Goal: Task Accomplishment & Management: Use online tool/utility

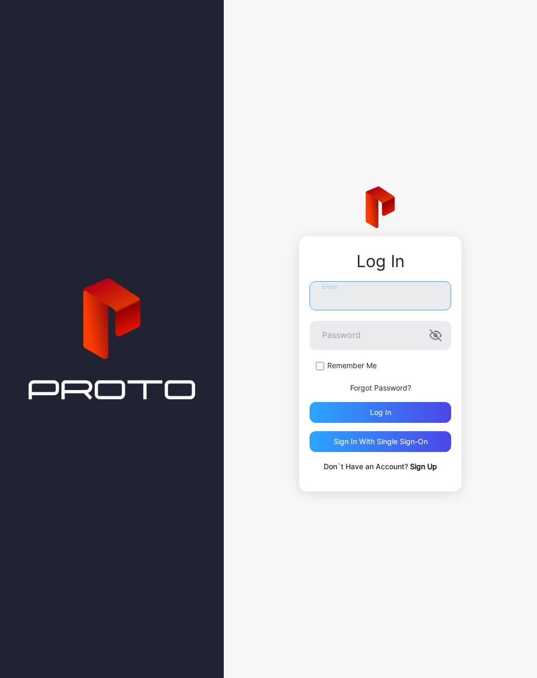
type input "**********"
click at [380, 412] on button "Log in" at bounding box center [381, 412] width 142 height 21
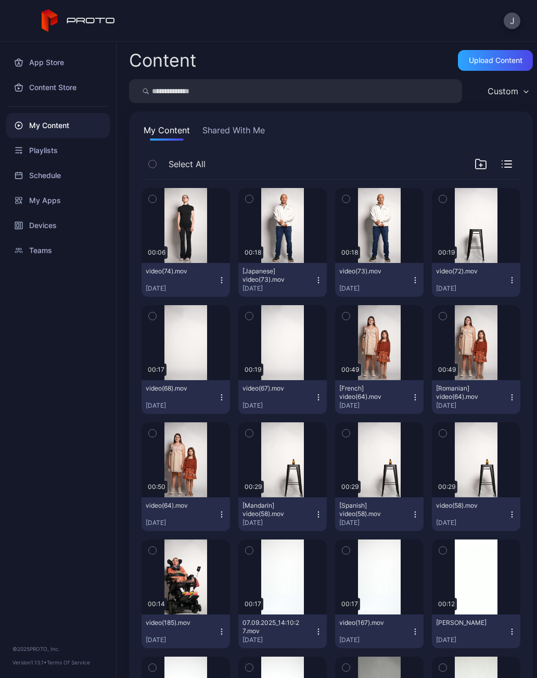
click at [227, 281] on button "video(74).mov [DATE]" at bounding box center [186, 280] width 88 height 34
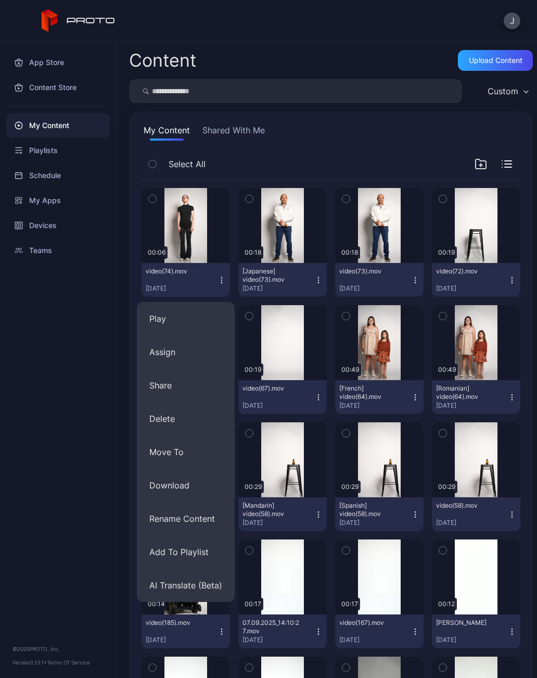
click at [171, 325] on button "Play" at bounding box center [186, 318] width 98 height 33
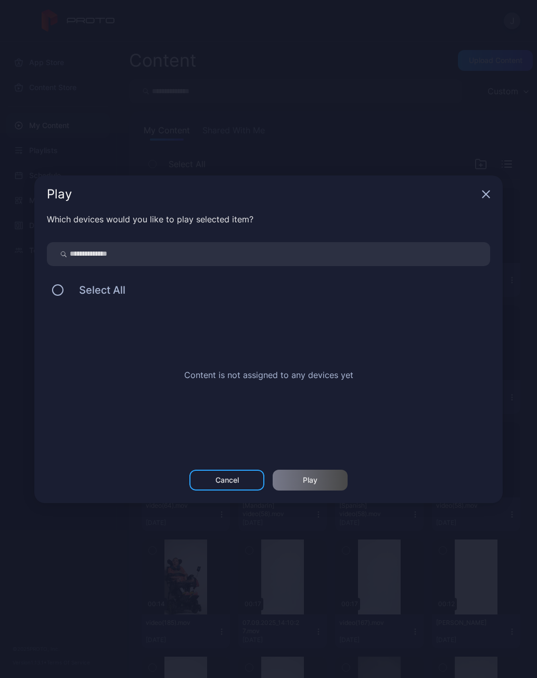
click at [61, 293] on button at bounding box center [57, 289] width 11 height 11
click at [242, 482] on div "Cancel" at bounding box center [226, 479] width 75 height 21
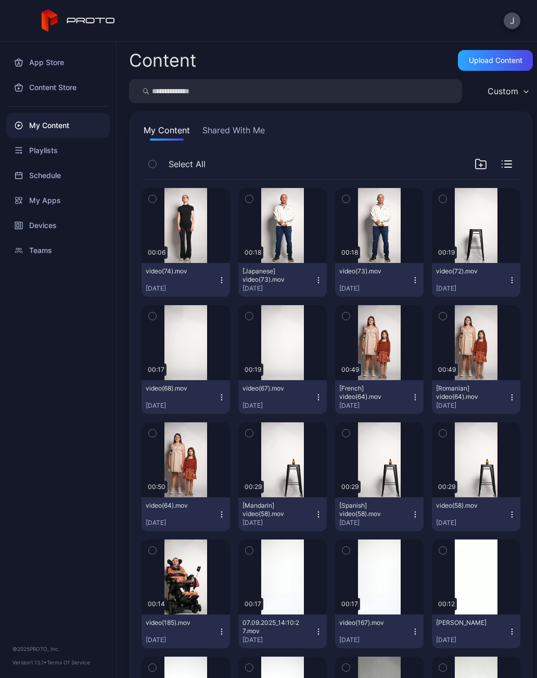
click at [230, 288] on button "video(74).mov Sep 22, 2025" at bounding box center [186, 280] width 88 height 34
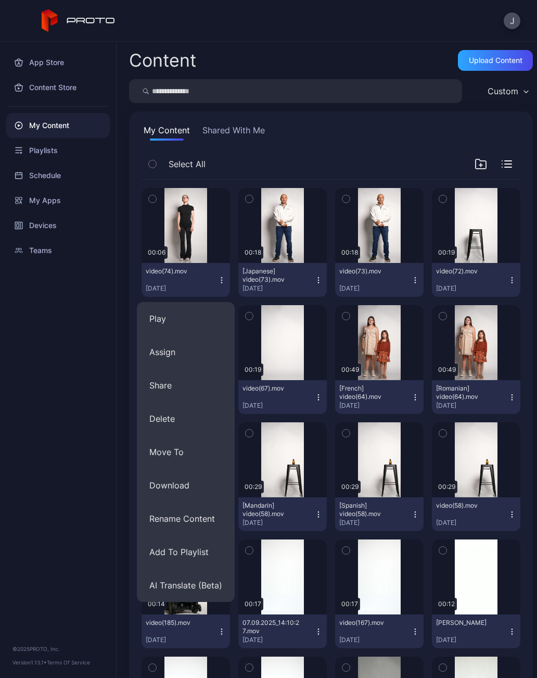
click at [176, 363] on button "Assign" at bounding box center [186, 351] width 98 height 33
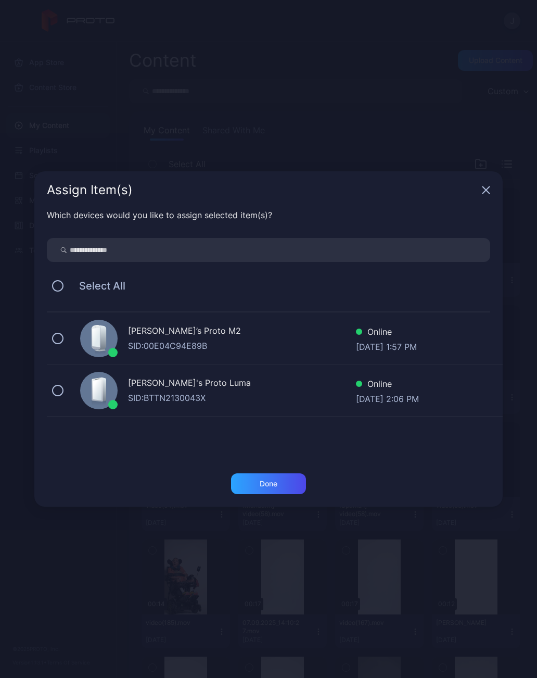
click at [62, 391] on button at bounding box center [57, 390] width 11 height 11
click at [288, 482] on div "Done" at bounding box center [268, 483] width 75 height 21
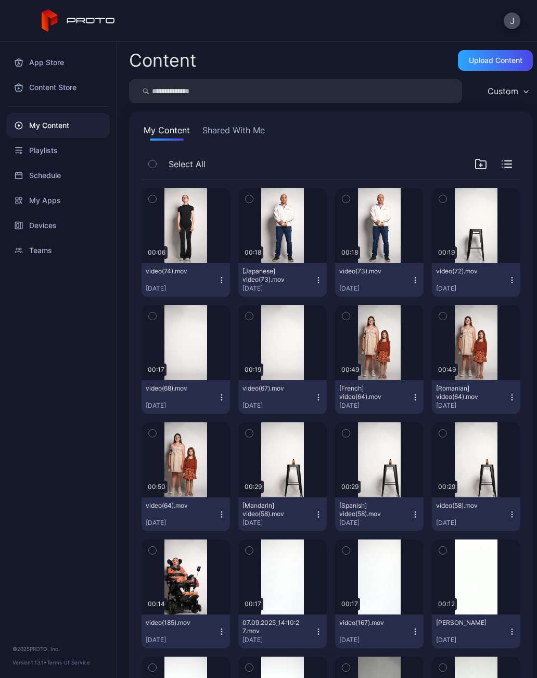
click at [187, 235] on div "Preview" at bounding box center [186, 225] width 88 height 75
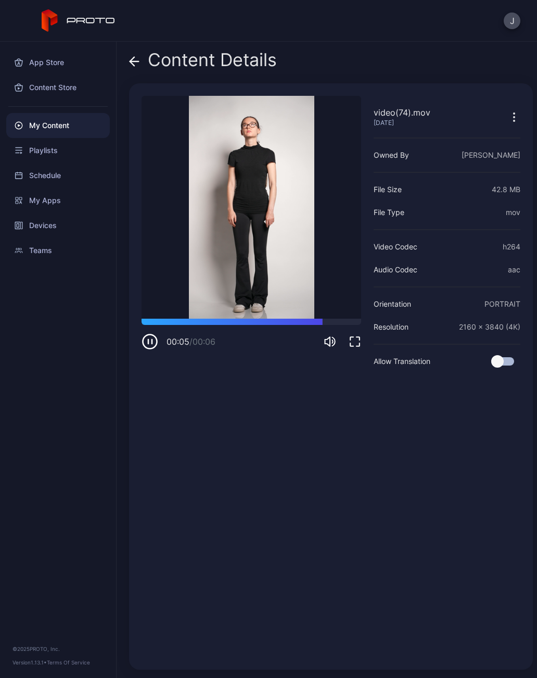
click at [163, 342] on div "00:05 / 00:06" at bounding box center [185, 341] width 86 height 17
click at [58, 231] on div "Devices" at bounding box center [58, 225] width 104 height 25
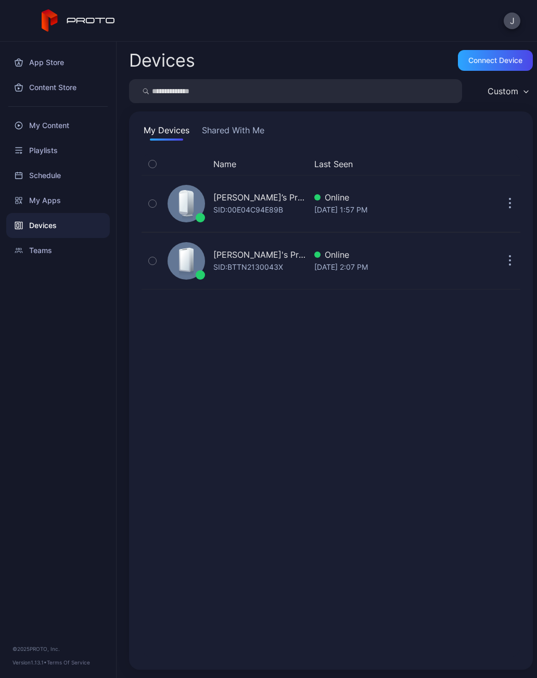
click at [271, 269] on div "SID: BTTN2130043X" at bounding box center [248, 267] width 70 height 12
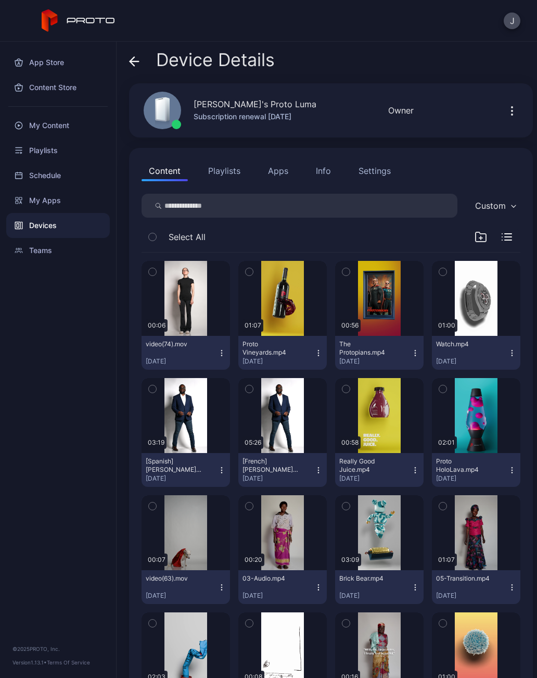
click at [227, 357] on button "video(74).mov Sep 22, 2025" at bounding box center [186, 353] width 88 height 34
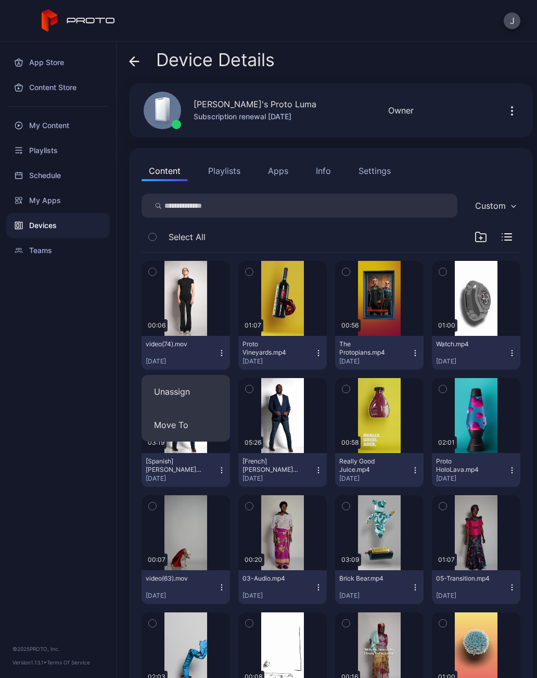
click at [191, 400] on button "Unassign" at bounding box center [186, 391] width 88 height 33
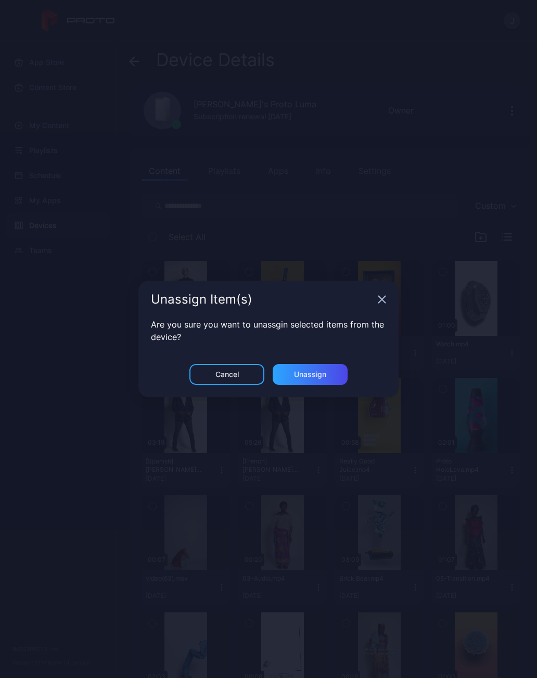
click at [333, 378] on div "Unassign" at bounding box center [310, 374] width 75 height 21
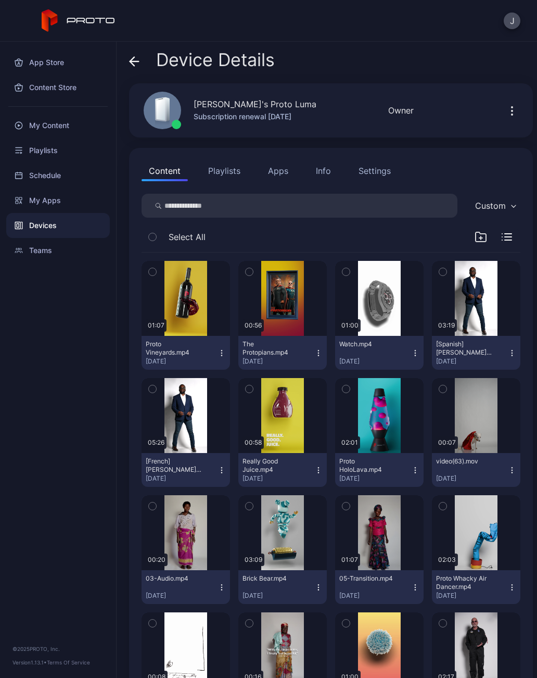
click at [65, 127] on div "My Content" at bounding box center [58, 125] width 104 height 25
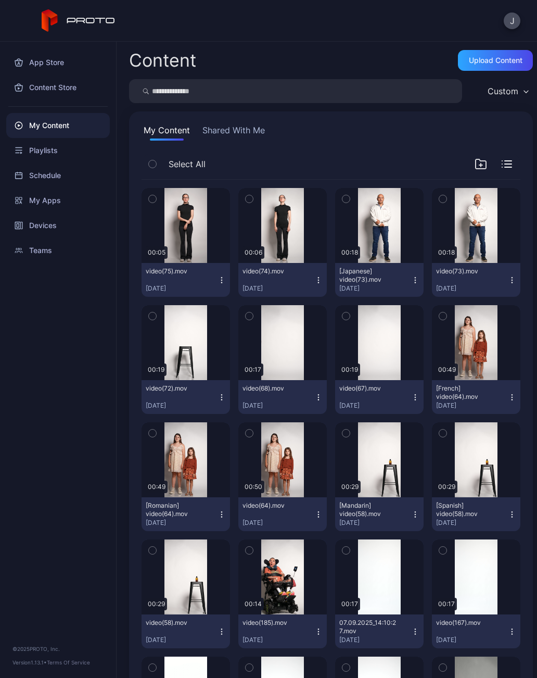
click at [225, 285] on button "video(75).mov Sep 22, 2025" at bounding box center [186, 280] width 88 height 34
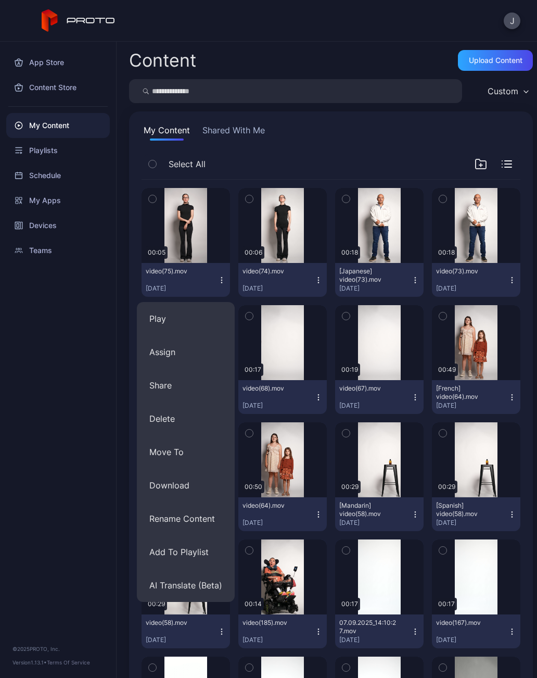
click at [182, 360] on button "Assign" at bounding box center [186, 351] width 98 height 33
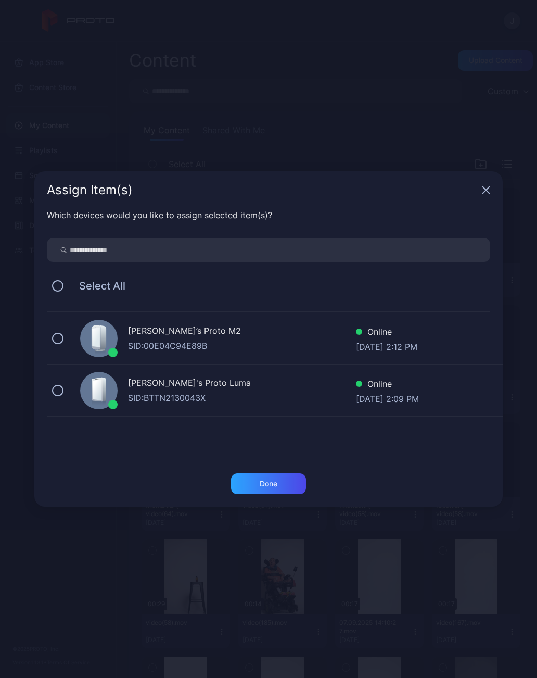
click at [69, 387] on div "Geminai's Proto Luma SID: BTTN2130043X Online Sep 22, 2025 at 2:09 PM" at bounding box center [275, 390] width 456 height 52
click at [288, 482] on div "Done" at bounding box center [268, 483] width 75 height 21
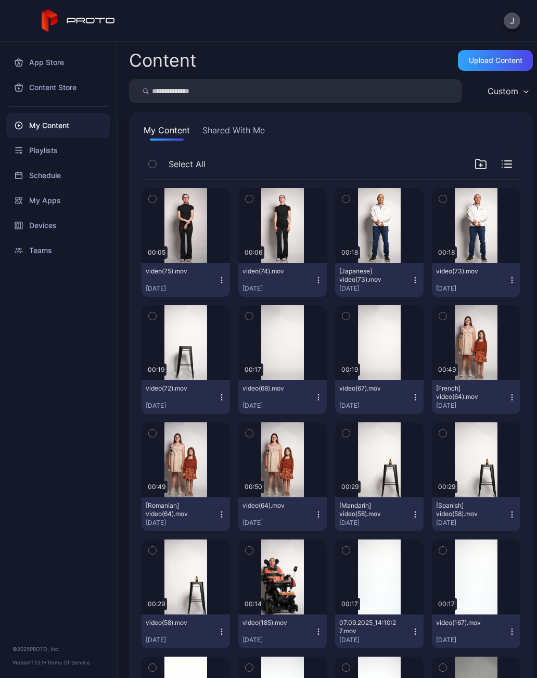
click at [227, 289] on button "video(75).mov Sep 22, 2025" at bounding box center [186, 280] width 88 height 34
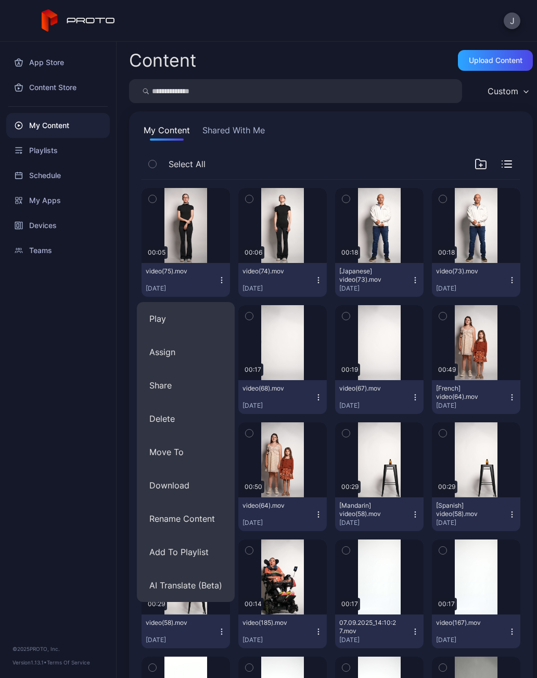
click at [55, 229] on div "Devices" at bounding box center [58, 225] width 104 height 25
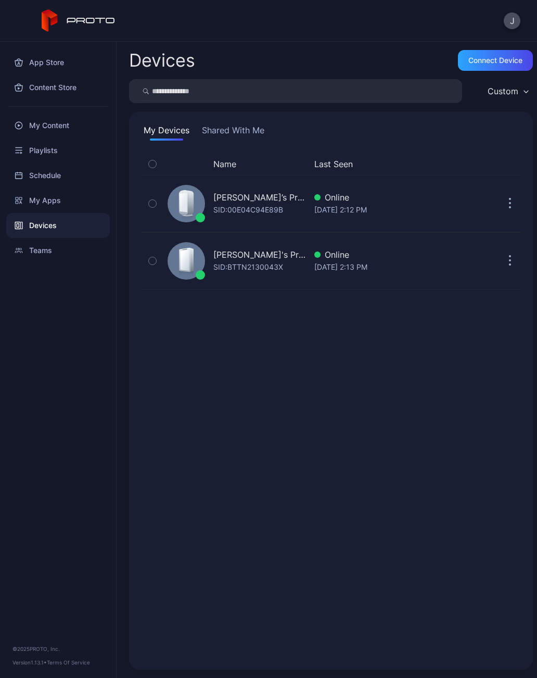
click at [273, 264] on div "SID: BTTN2130043X" at bounding box center [248, 267] width 70 height 12
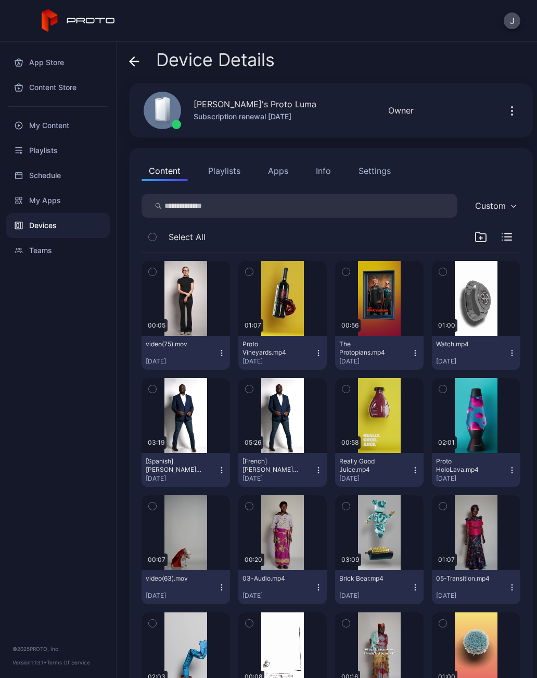
click at [225, 351] on icon "button" at bounding box center [222, 353] width 8 height 8
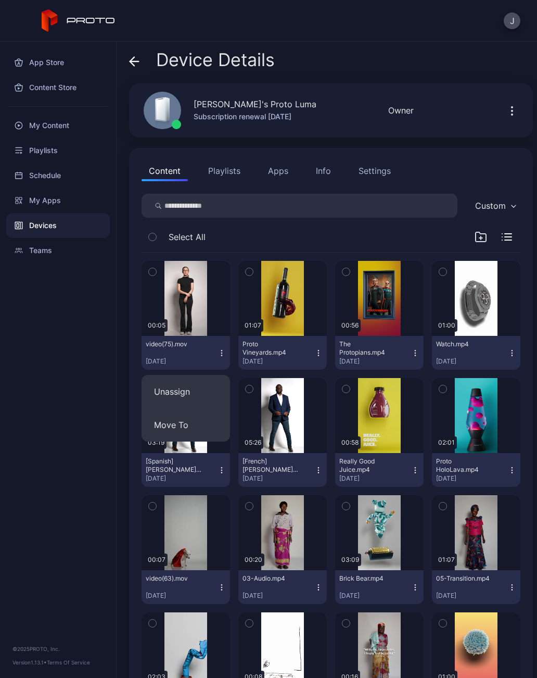
click at [200, 396] on button "Unassign" at bounding box center [186, 391] width 88 height 33
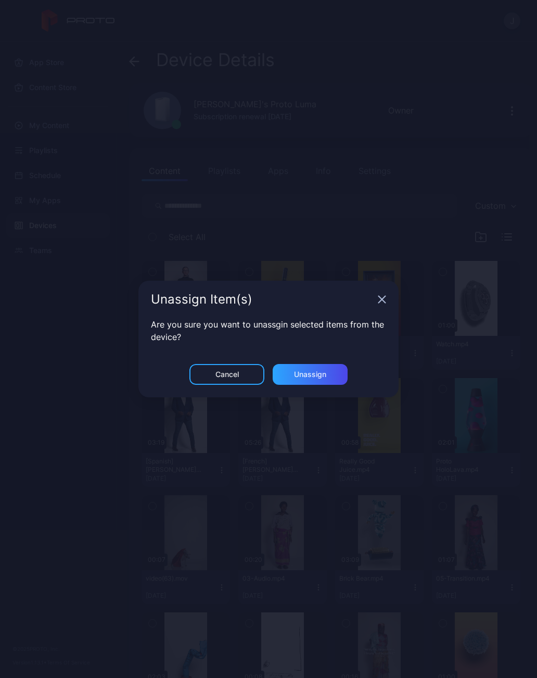
click at [325, 379] on div "Unassign" at bounding box center [310, 374] width 75 height 21
